Goal: Information Seeking & Learning: Learn about a topic

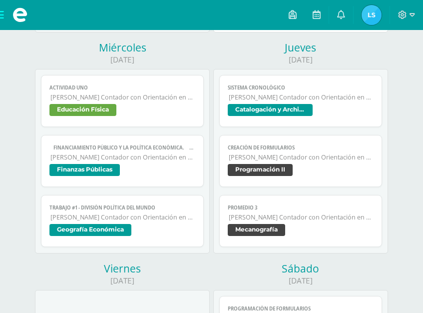
scroll to position [350, 0]
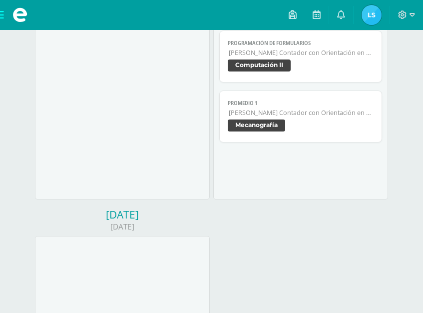
scroll to position [300, 0]
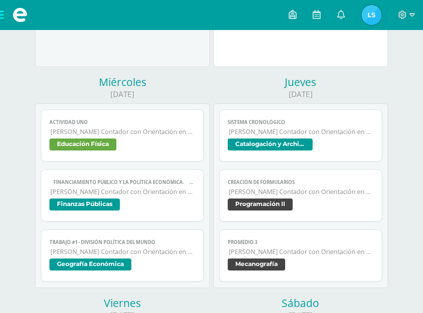
click at [270, 201] on span "Programación II" at bounding box center [260, 204] width 65 height 12
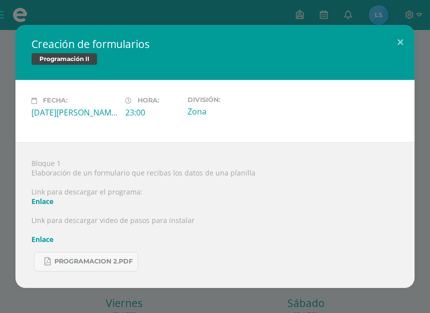
click at [255, 10] on div "Creación de formularios Programación II Fecha: Jueves 14 de Agosto Hora: 23:00 …" at bounding box center [215, 156] width 430 height 313
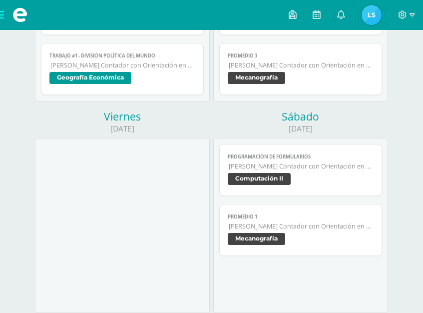
scroll to position [499, 0]
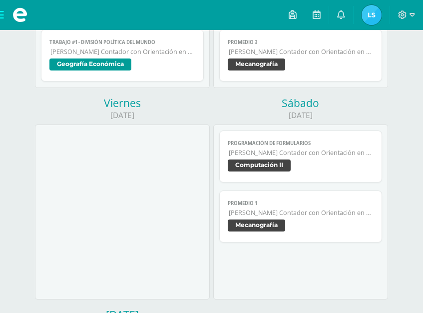
click at [259, 159] on span "Computación II" at bounding box center [259, 165] width 63 height 12
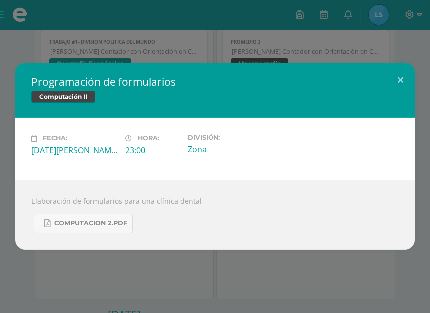
click at [309, 43] on div "Programación de formularios Computación II Fecha: Sábado 16 de Agosto Hora: 23:…" at bounding box center [215, 156] width 430 height 313
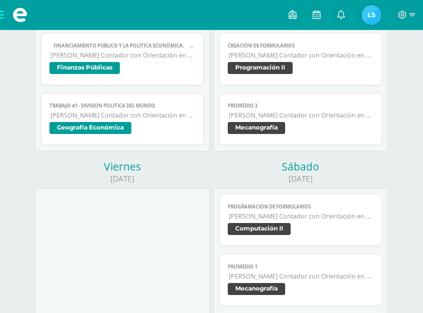
scroll to position [300, 0]
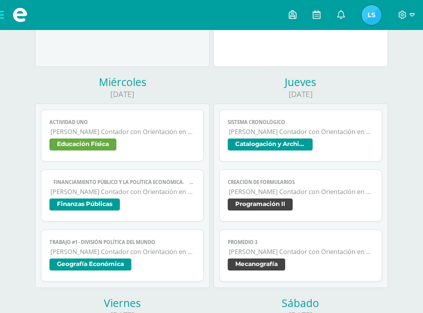
click at [288, 141] on span "Catalogación y Archivo" at bounding box center [270, 144] width 85 height 12
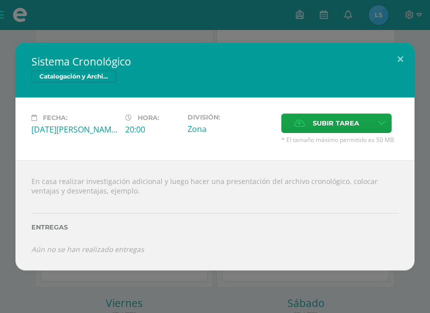
click at [291, 30] on div "Sistema Cronológico Catalogación y Archivo Fecha: Jueves 14 de Agosto Hora: 20:…" at bounding box center [215, 156] width 430 height 313
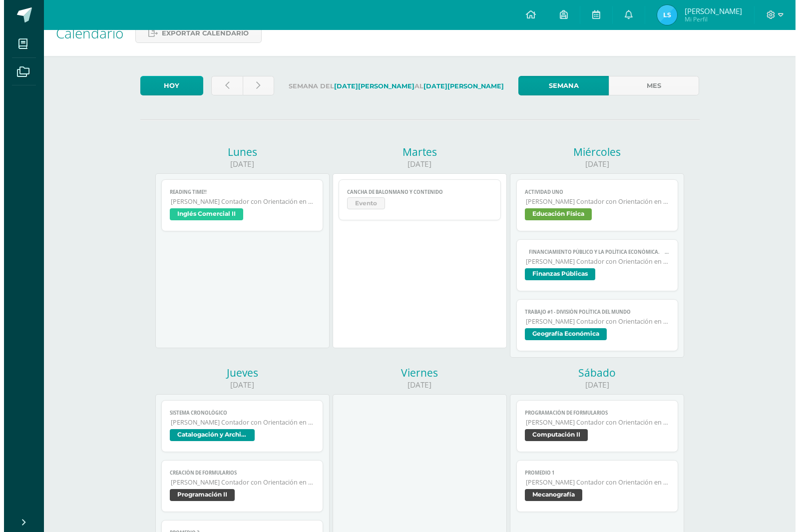
scroll to position [0, 0]
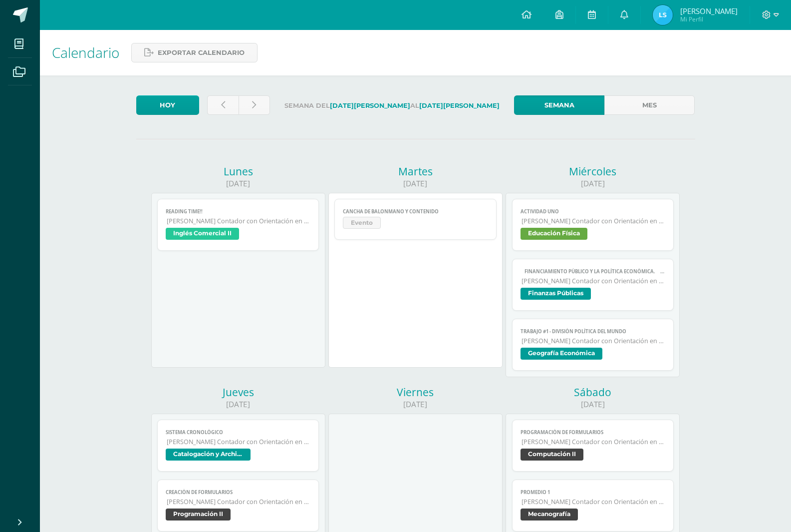
click at [568, 353] on span "Geografía Económica" at bounding box center [562, 354] width 82 height 12
